Goal: Check status

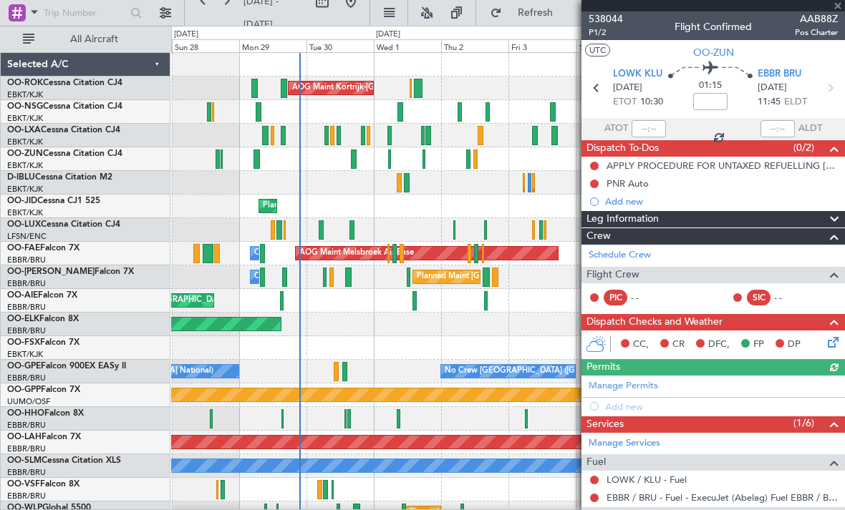
click at [840, 7] on div at bounding box center [712, 5] width 263 height 11
click at [838, 6] on span at bounding box center [837, 6] width 14 height 13
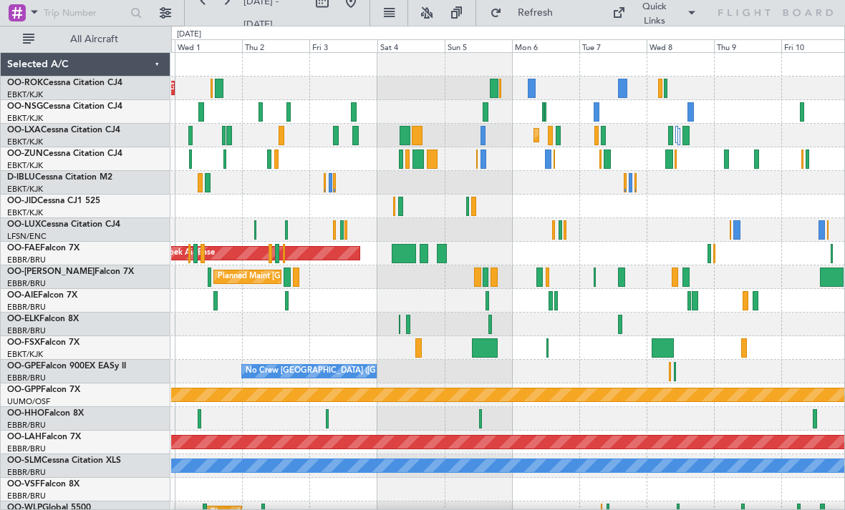
click at [606, 160] on div at bounding box center [606, 159] width 7 height 19
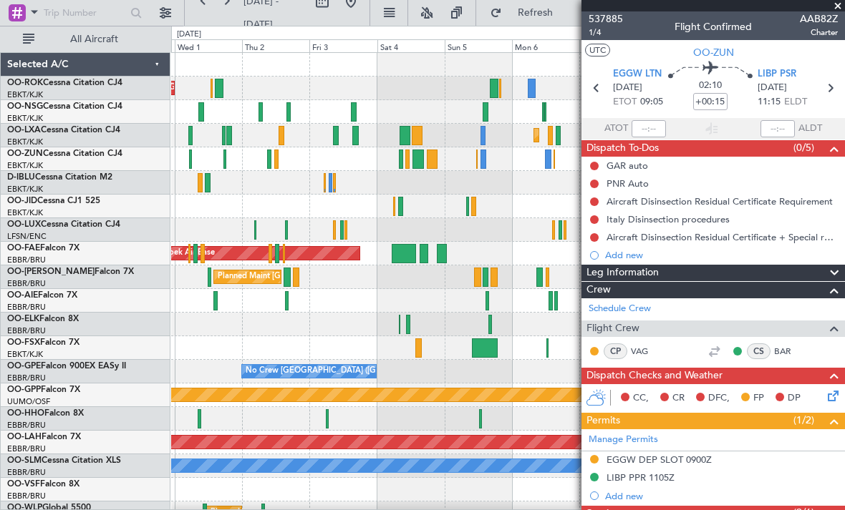
click at [839, 5] on span at bounding box center [837, 6] width 14 height 13
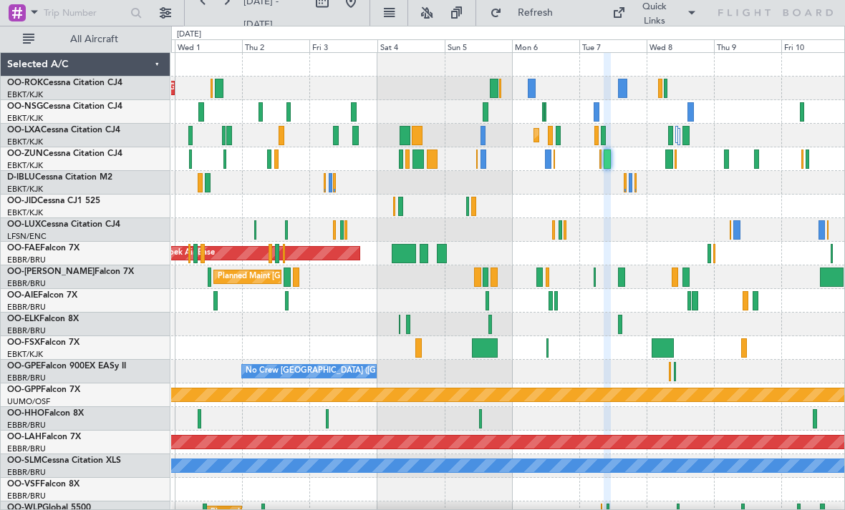
type input "0"
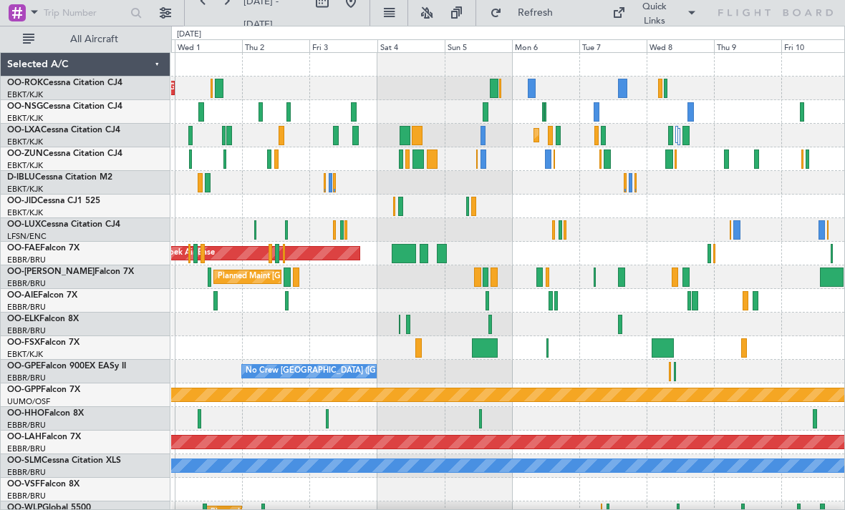
click at [629, 89] on div "AOG Maint Kortrijk-[GEOGRAPHIC_DATA]" at bounding box center [507, 89] width 673 height 24
click at [601, 113] on div at bounding box center [507, 112] width 673 height 24
click at [659, 87] on div at bounding box center [660, 88] width 4 height 19
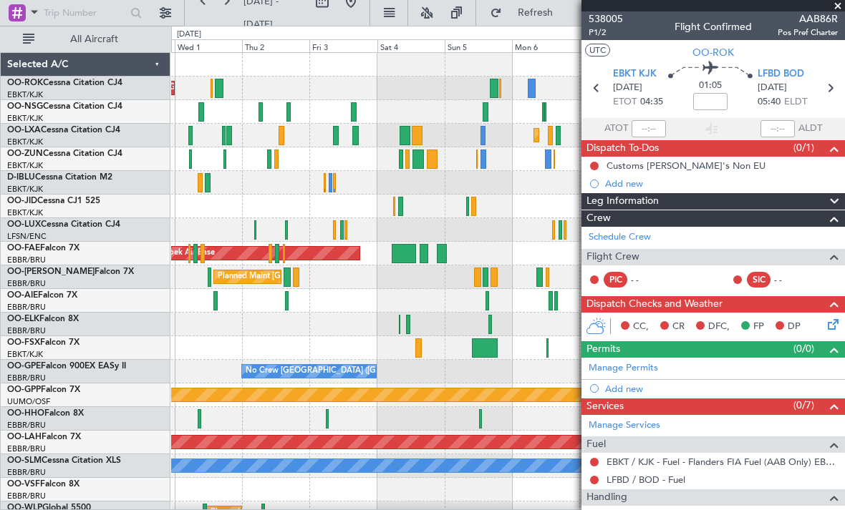
click at [838, 6] on span at bounding box center [837, 6] width 14 height 13
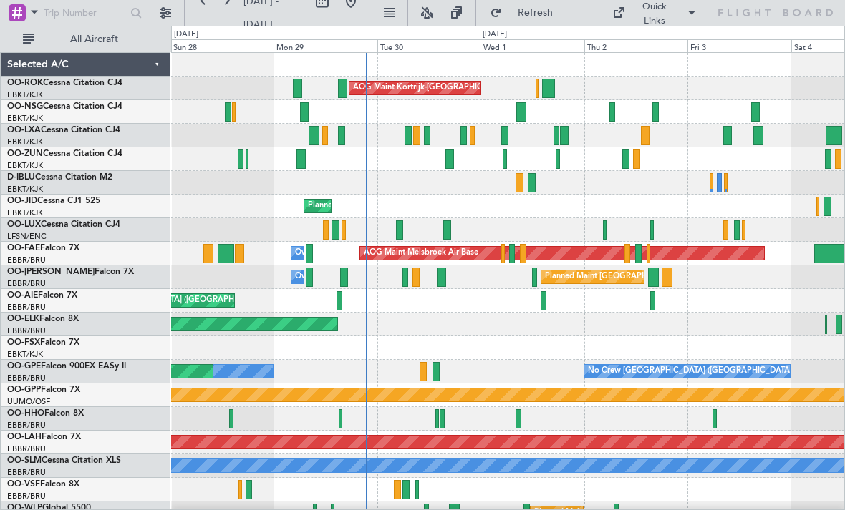
click at [412, 132] on div at bounding box center [407, 135] width 7 height 19
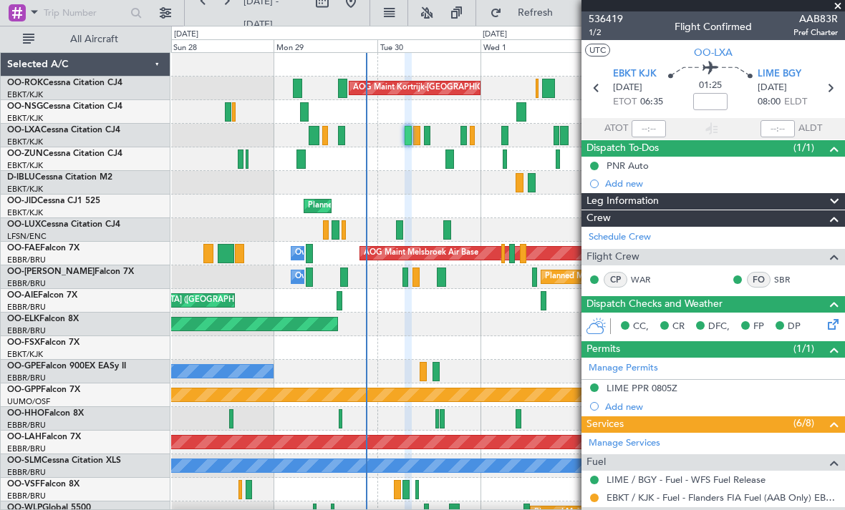
click at [838, 7] on span at bounding box center [837, 6] width 14 height 13
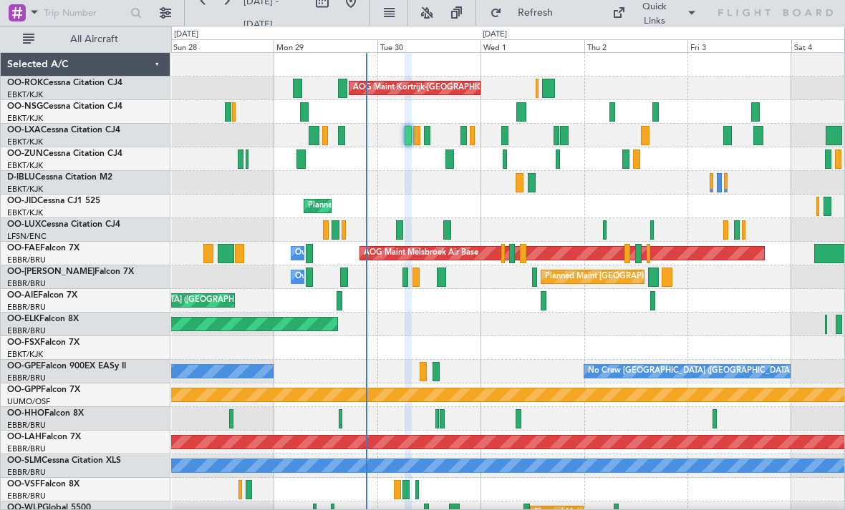
type input "0"
click at [419, 135] on div at bounding box center [416, 135] width 7 height 19
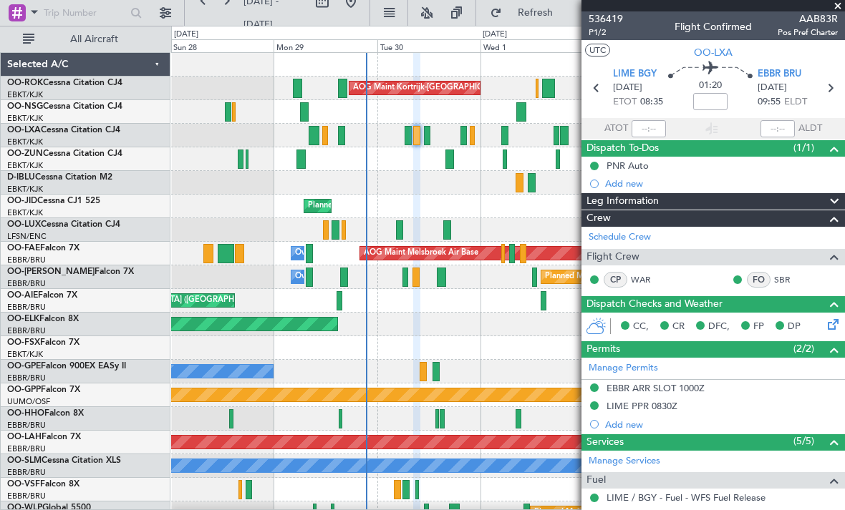
click at [841, 2] on span at bounding box center [837, 6] width 14 height 13
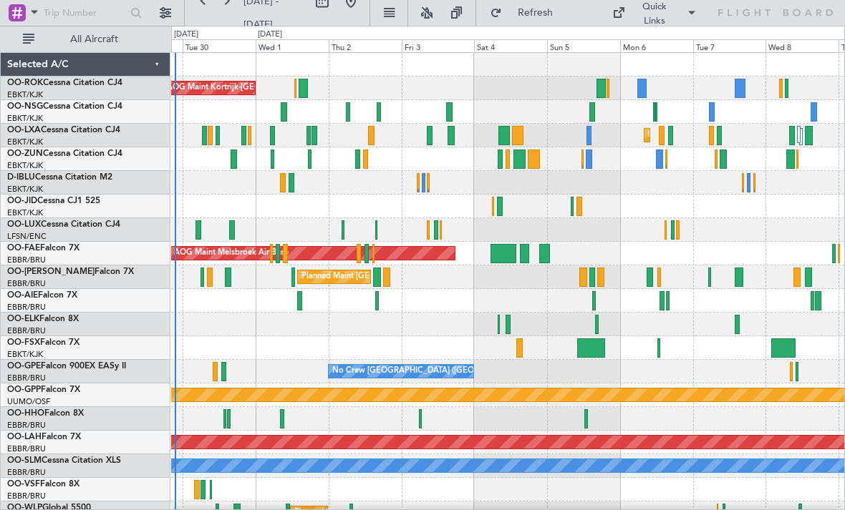
click at [497, 210] on div at bounding box center [500, 206] width 6 height 19
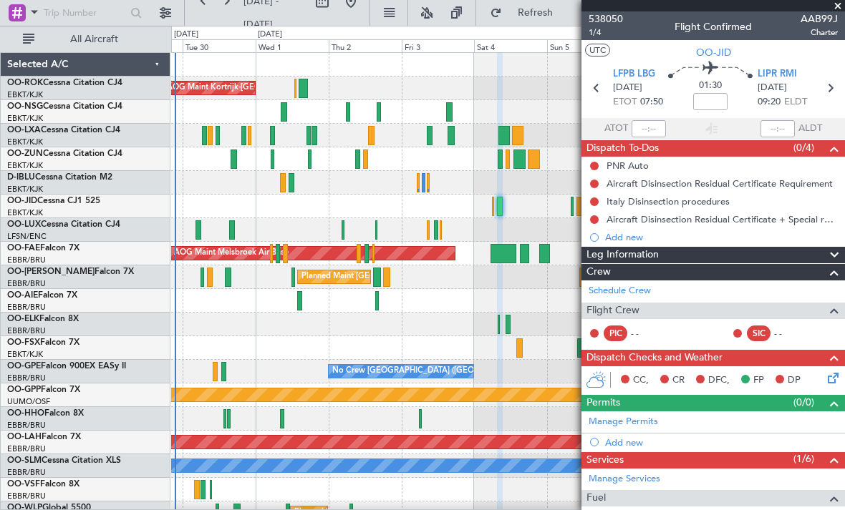
click at [840, 1] on span at bounding box center [837, 6] width 14 height 13
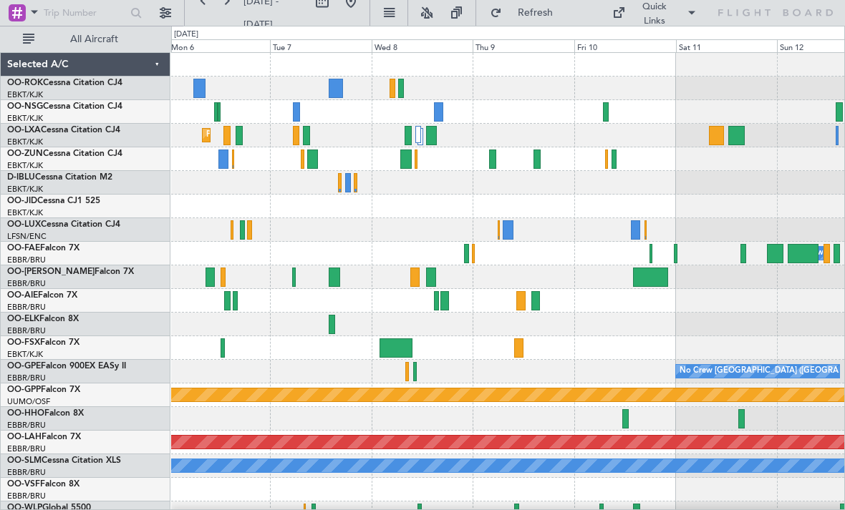
click at [644, 160] on div at bounding box center [507, 159] width 673 height 24
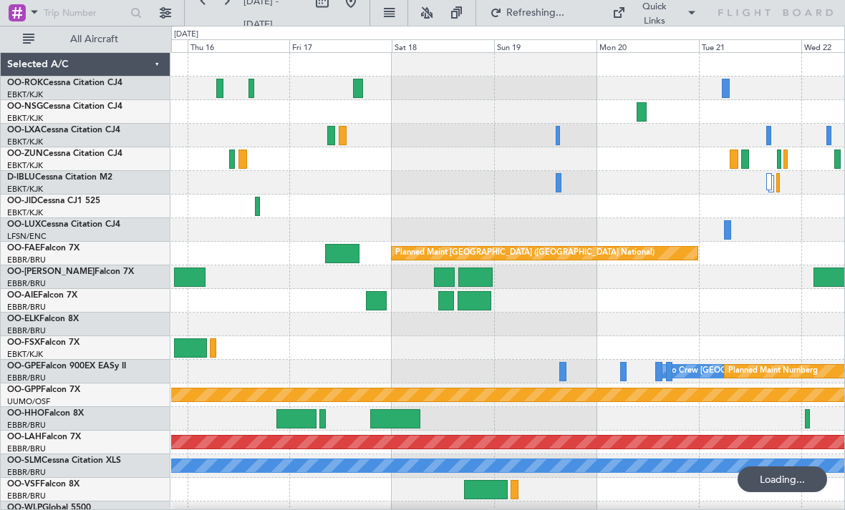
scroll to position [14, 0]
